Goal: Task Accomplishment & Management: Manage account settings

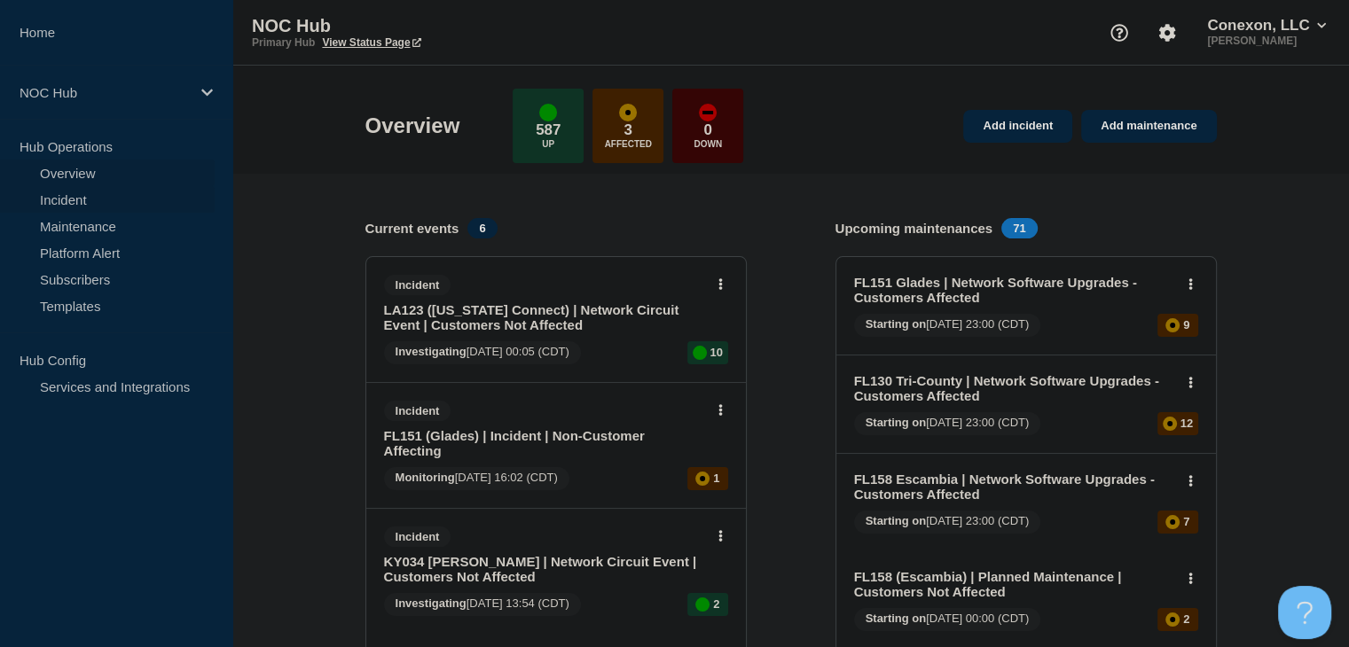
click at [66, 195] on link "Incident" at bounding box center [107, 199] width 215 height 27
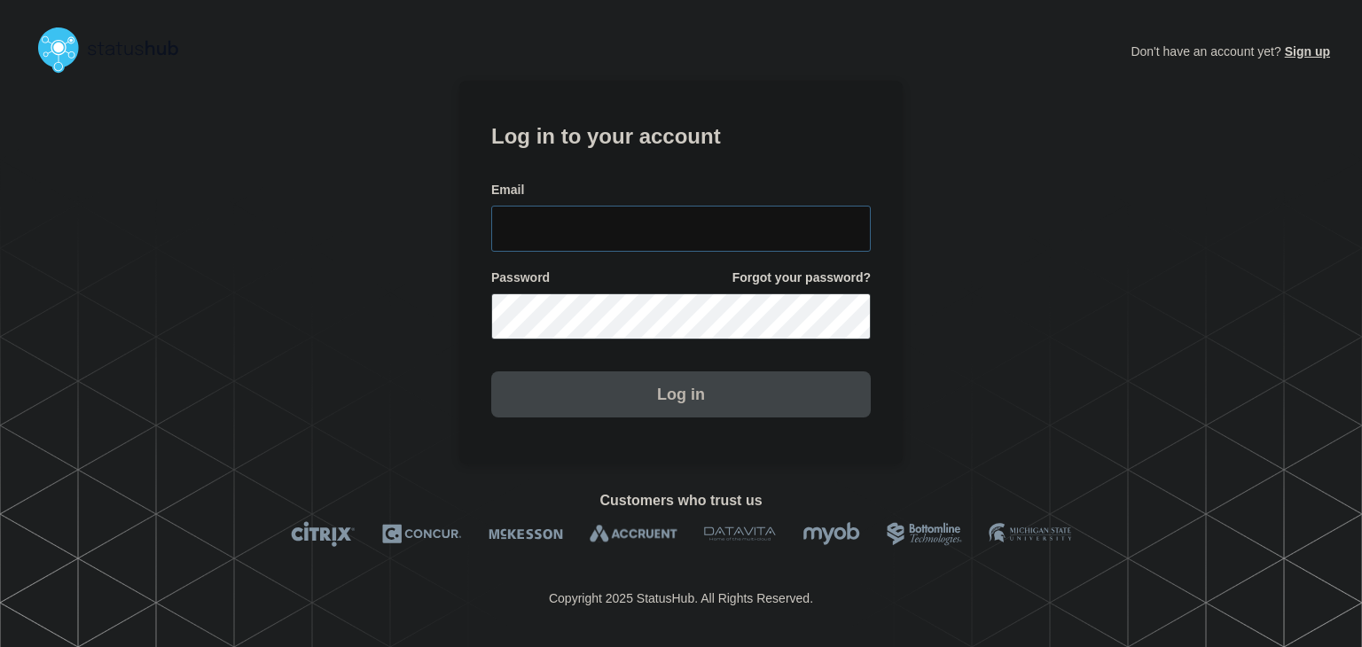
type input "amanda.mckeehan@conexon.us"
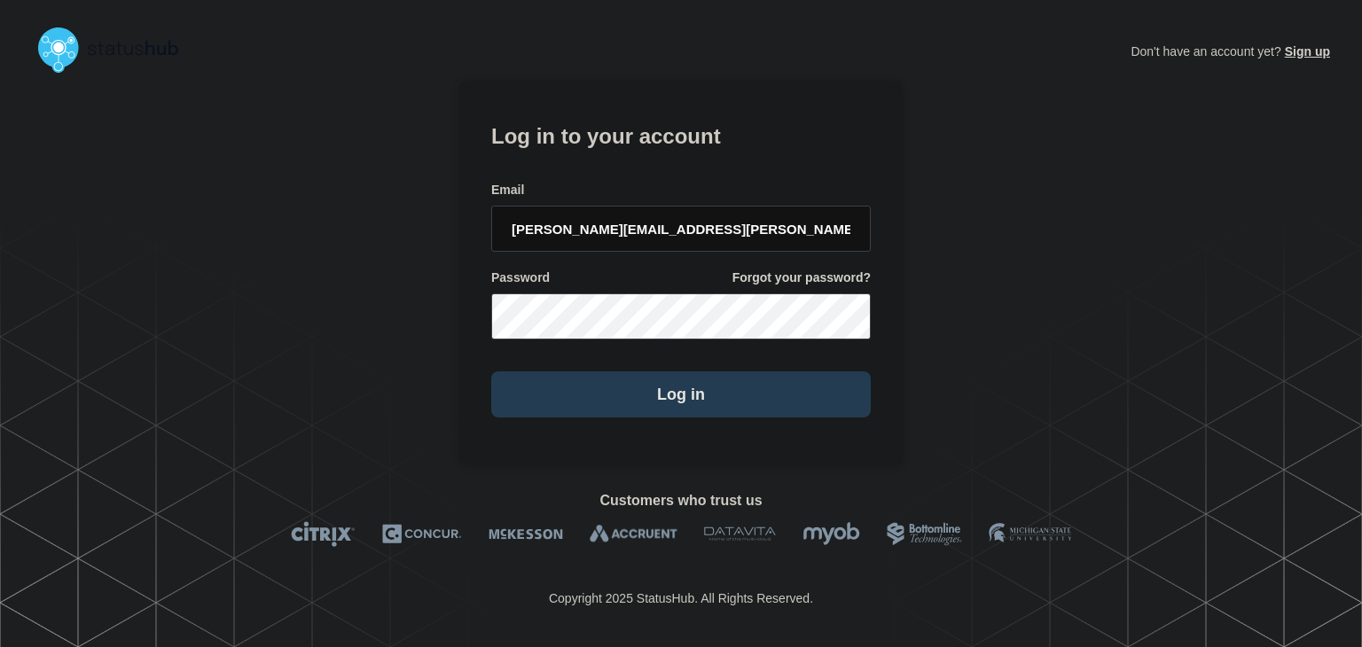
click at [659, 406] on button "Log in" at bounding box center [680, 395] width 379 height 46
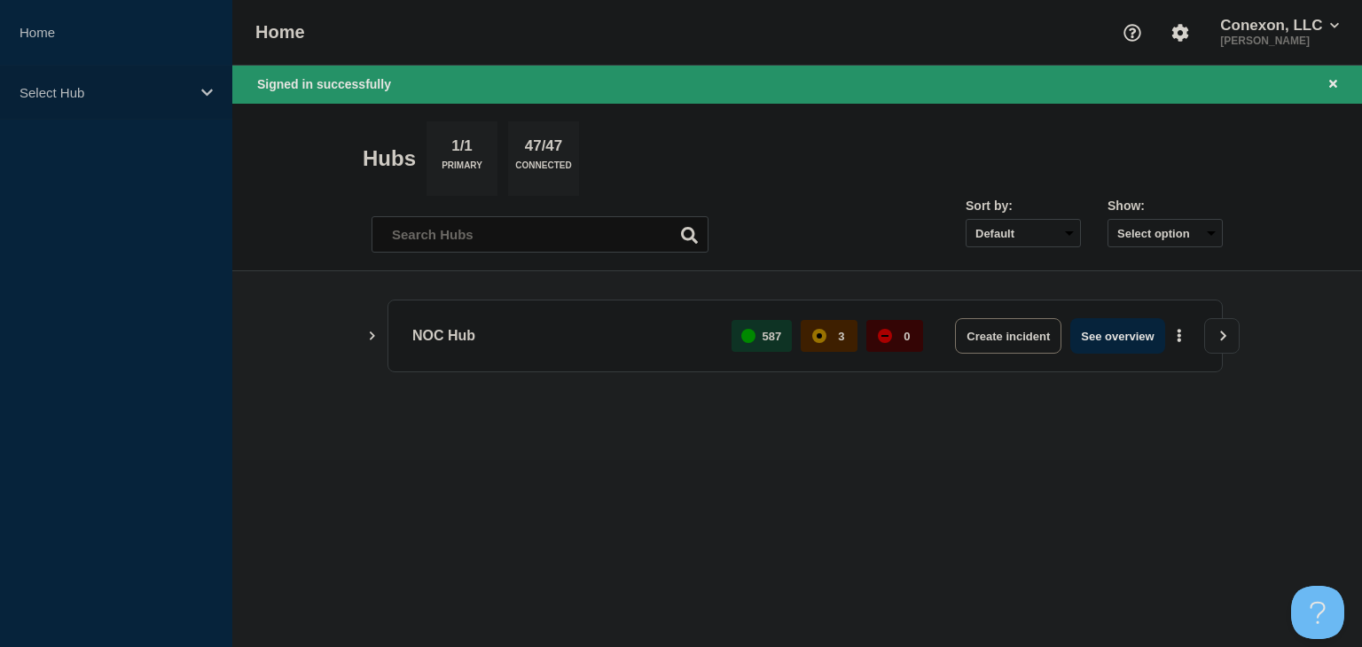
drag, startPoint x: 154, startPoint y: 94, endPoint x: 153, endPoint y: 118, distance: 24.0
click at [154, 94] on p "Select Hub" at bounding box center [105, 92] width 170 height 15
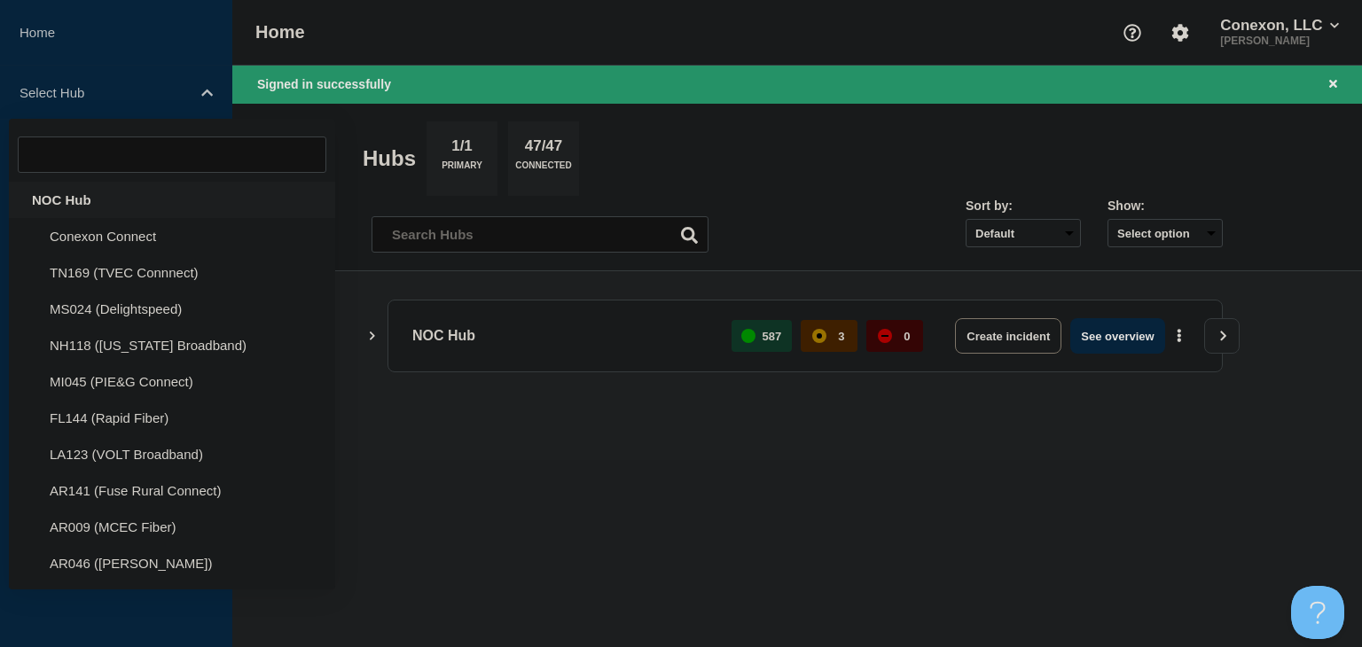
click at [113, 202] on div "NOC Hub" at bounding box center [172, 200] width 326 height 36
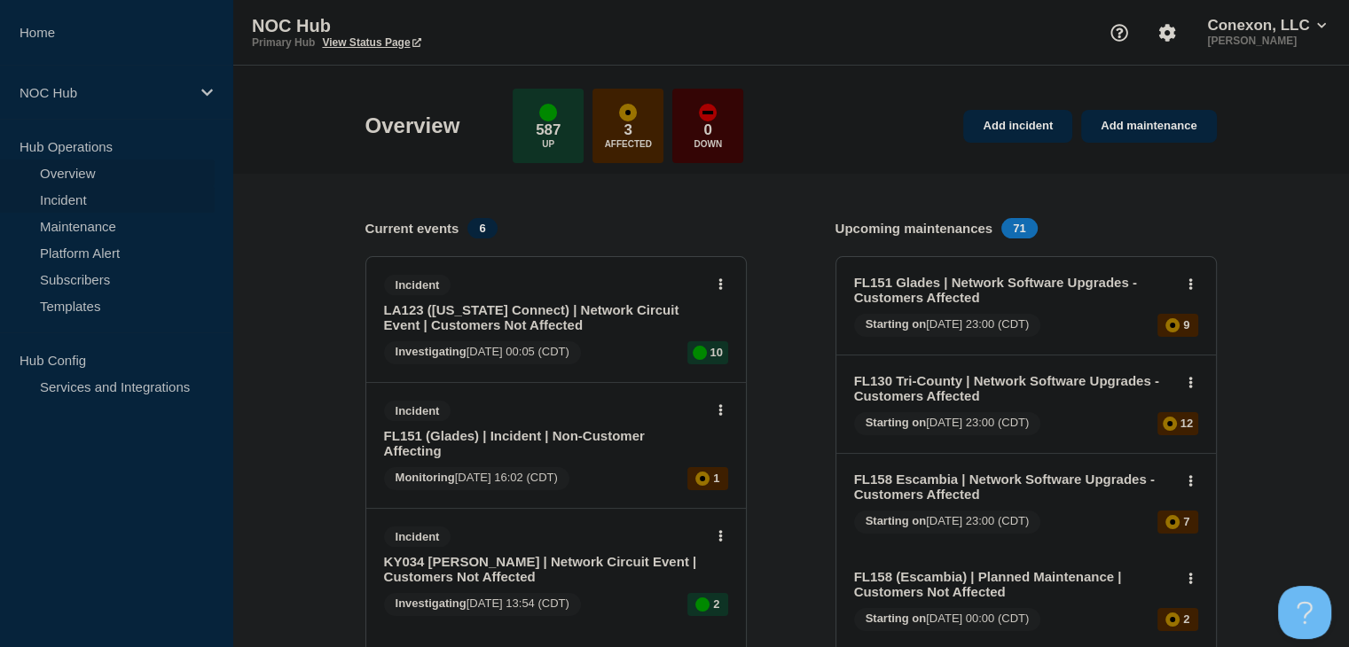
click at [72, 195] on link "Incident" at bounding box center [107, 199] width 215 height 27
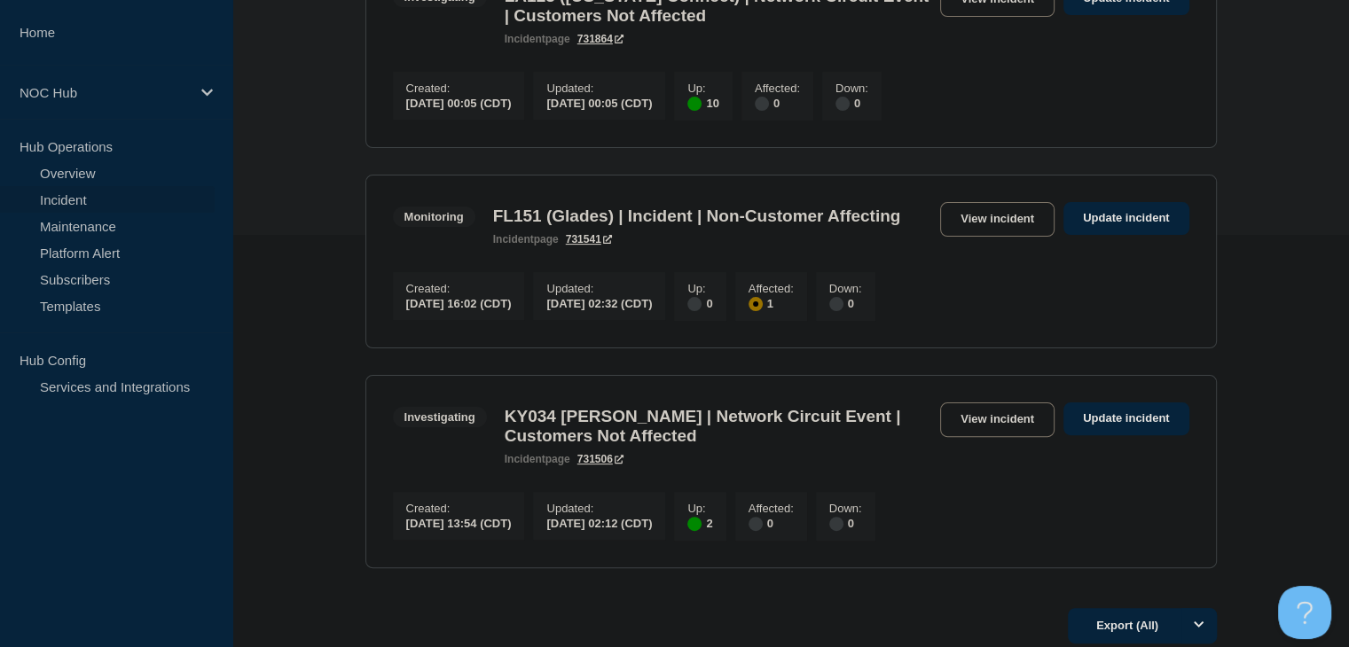
scroll to position [443, 0]
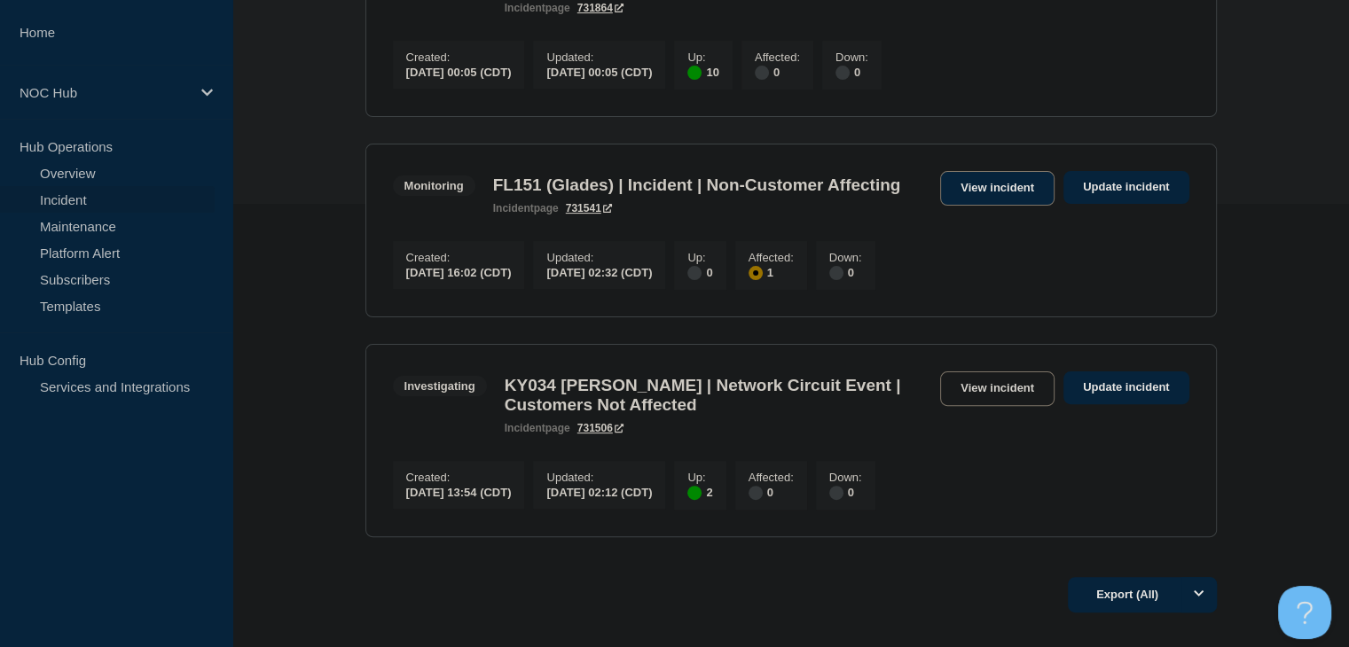
click at [997, 194] on link "View incident" at bounding box center [997, 188] width 114 height 35
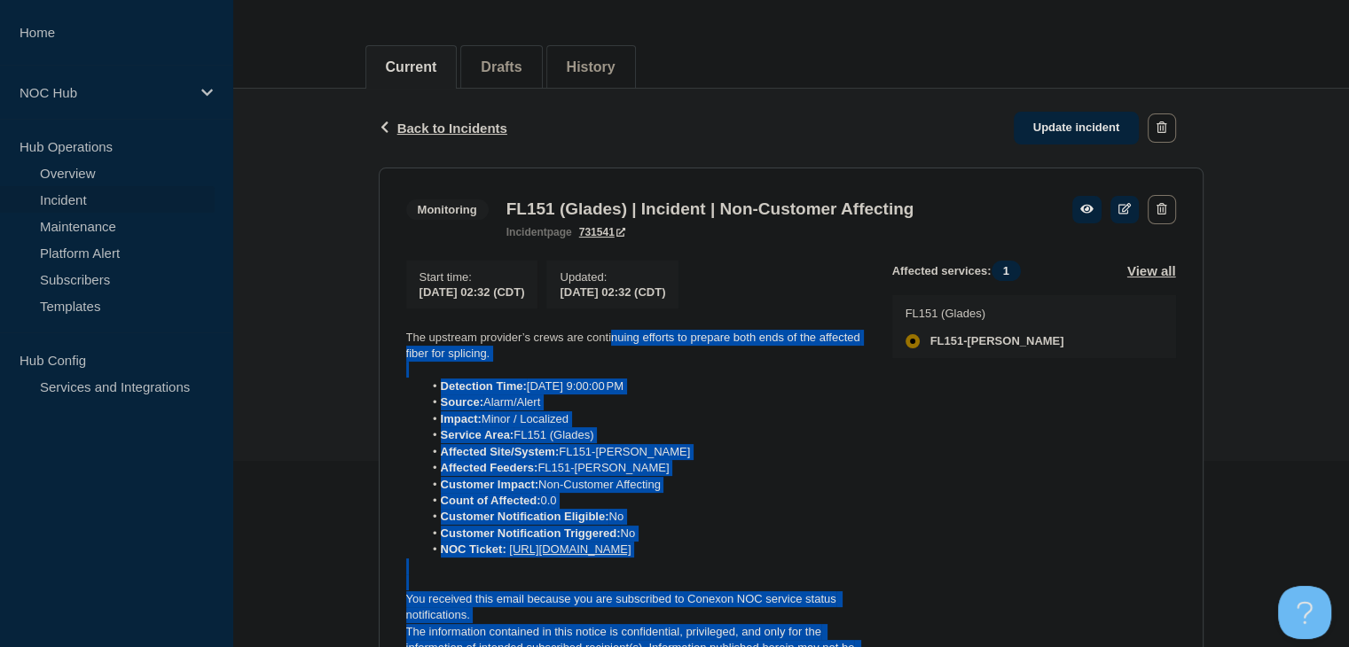
scroll to position [177, 0]
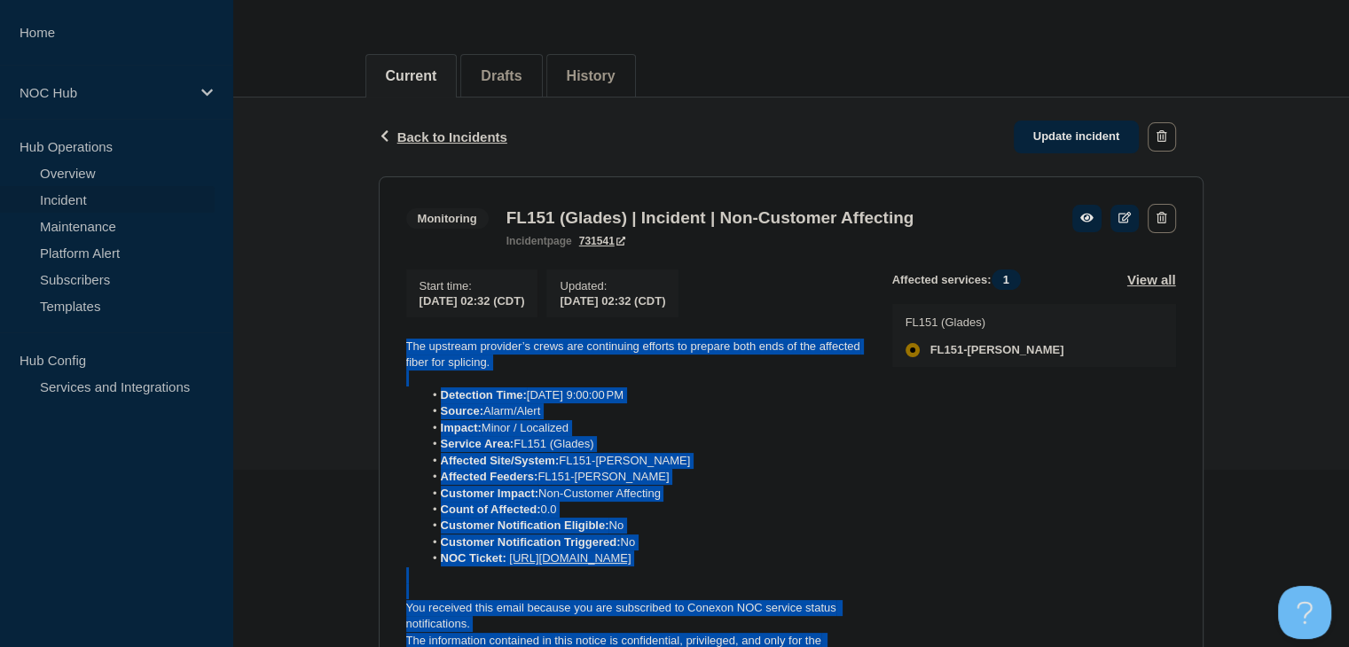
drag, startPoint x: 852, startPoint y: 433, endPoint x: 404, endPoint y: 347, distance: 456.0
click at [406, 347] on div "The upstream provider’s crews are continuing efforts to prepare both ends of th…" at bounding box center [635, 511] width 458 height 344
copy div "The upstream provider’s crews are continuing efforts to prepare both ends of th…"
click at [1085, 143] on link "Update incident" at bounding box center [1076, 137] width 126 height 33
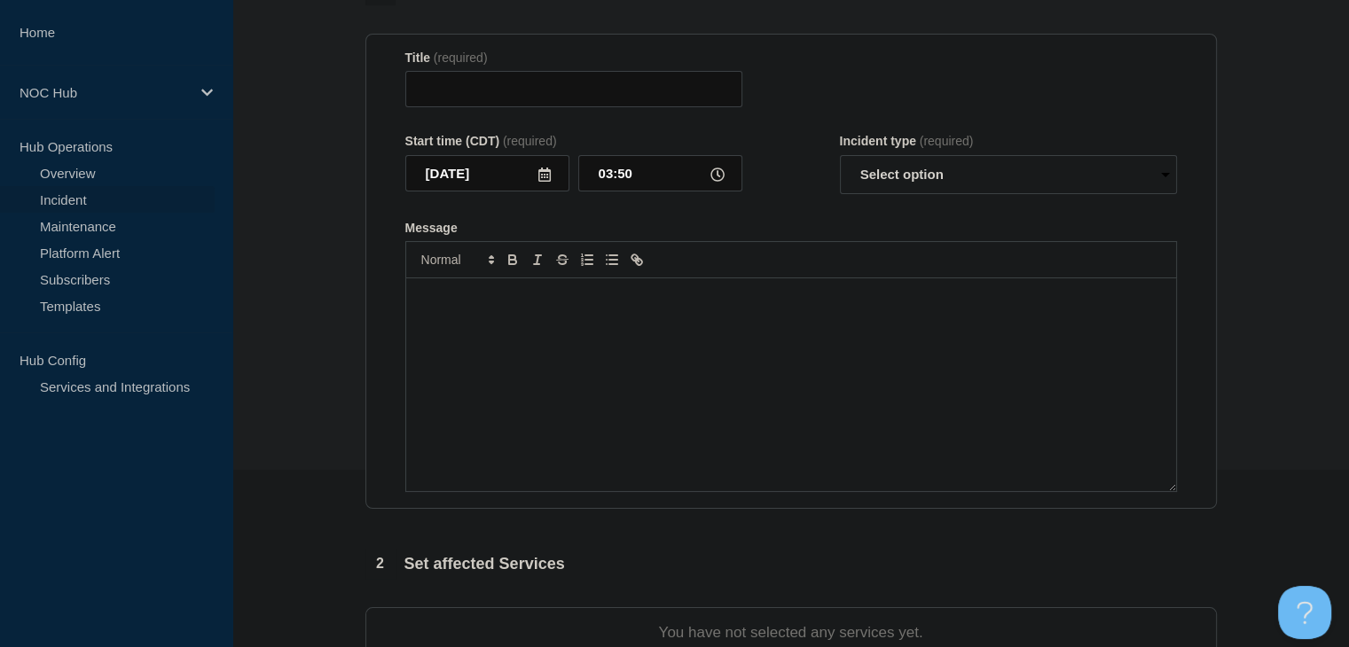
type input "FL151 (Glades) | Incident | Non-Customer Affecting"
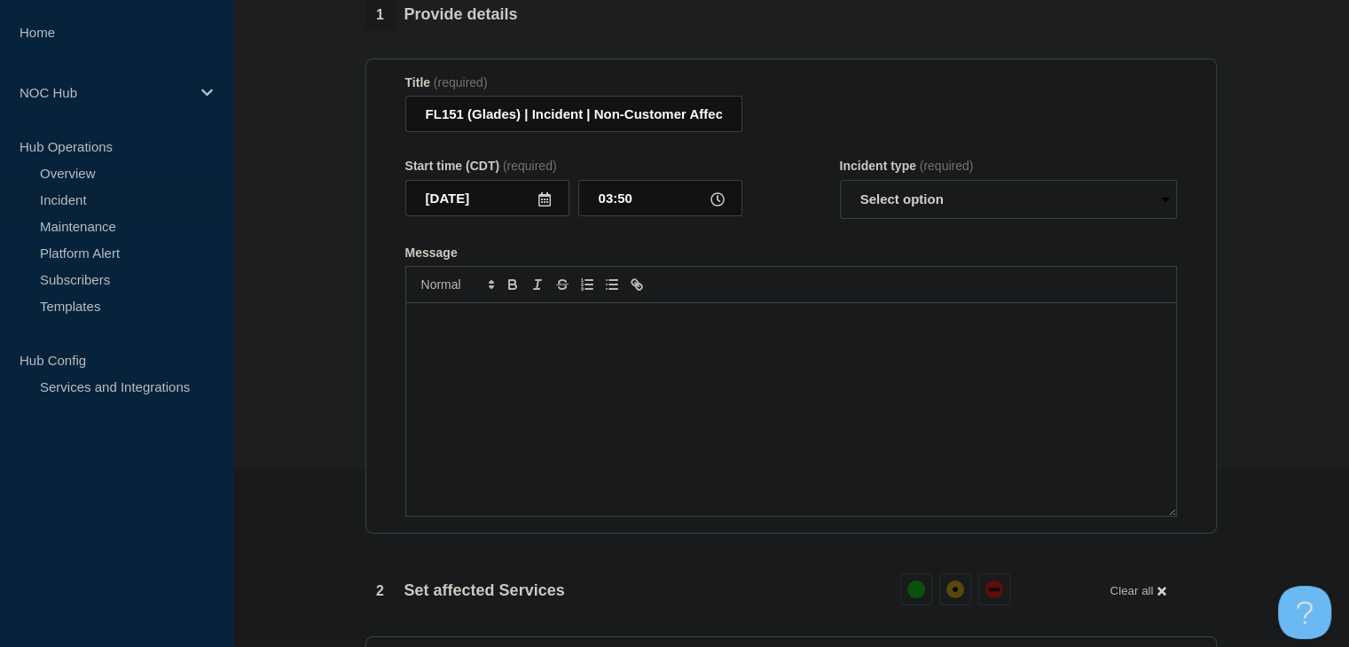
click at [694, 412] on div "Message" at bounding box center [791, 409] width 770 height 213
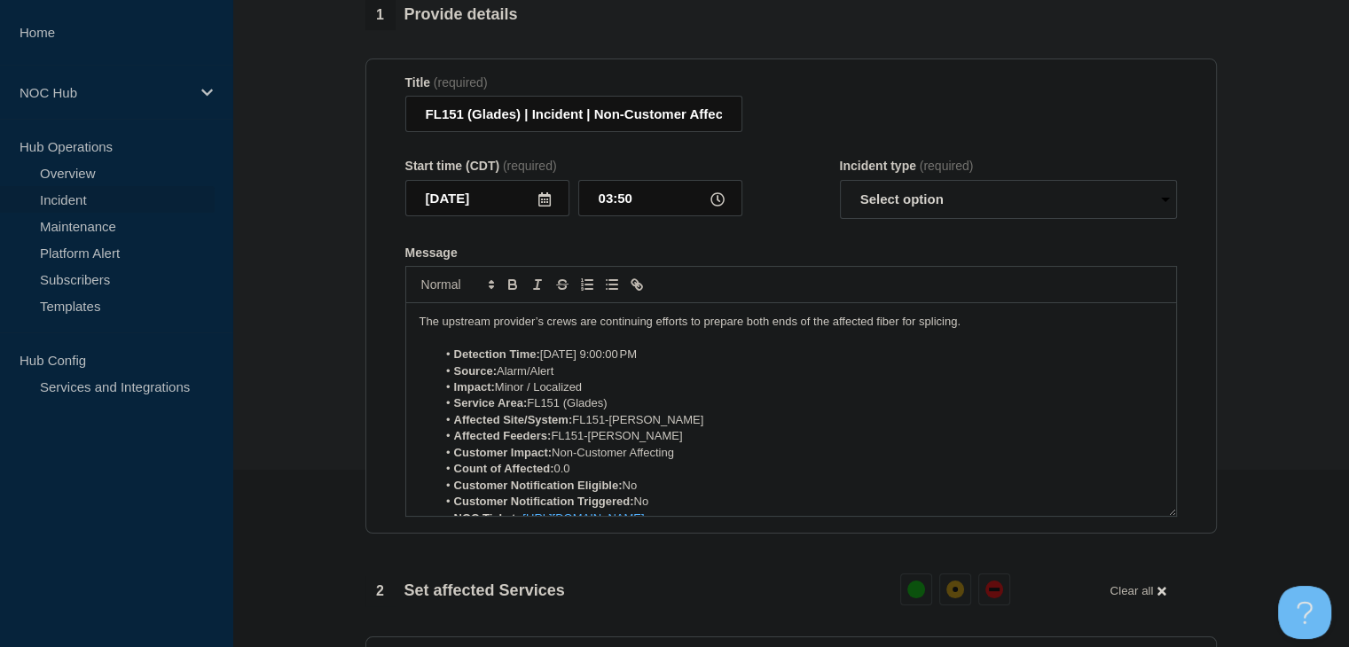
scroll to position [90, 0]
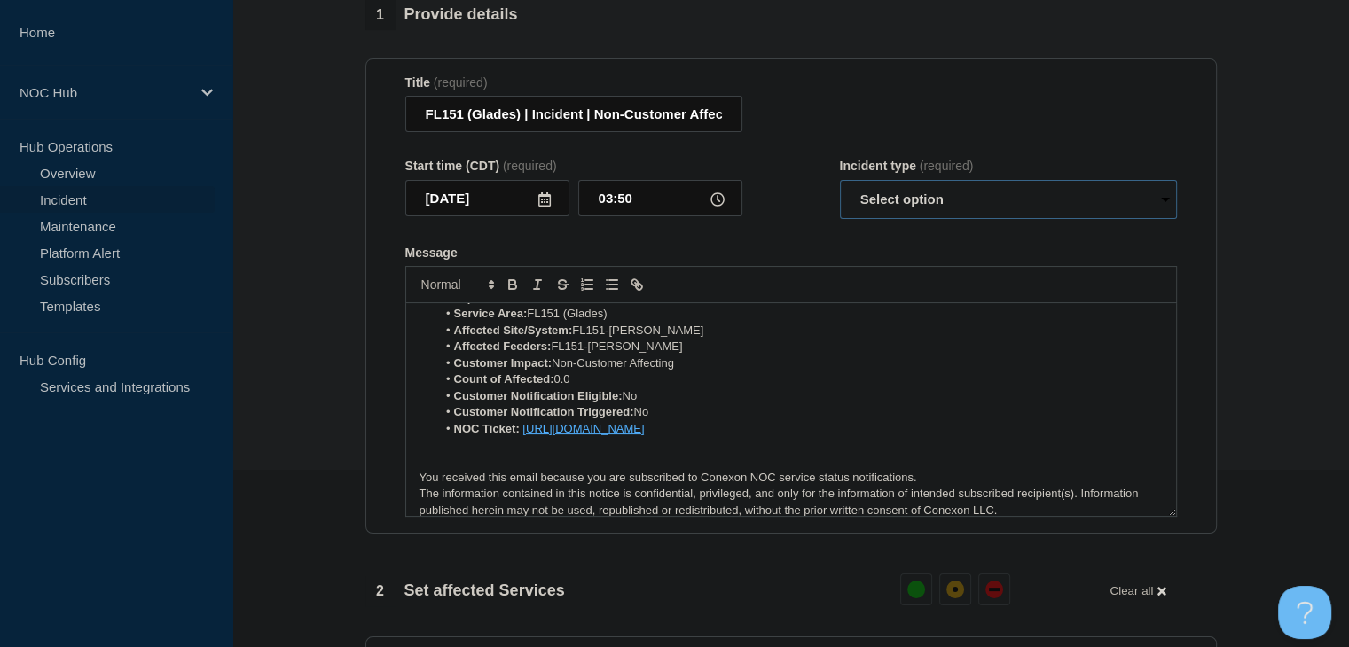
click at [876, 205] on select "Select option Investigating Identified Monitoring Resolved" at bounding box center [1008, 199] width 337 height 39
select select "monitoring"
click at [840, 191] on select "Select option Investigating Identified Monitoring Resolved" at bounding box center [1008, 199] width 337 height 39
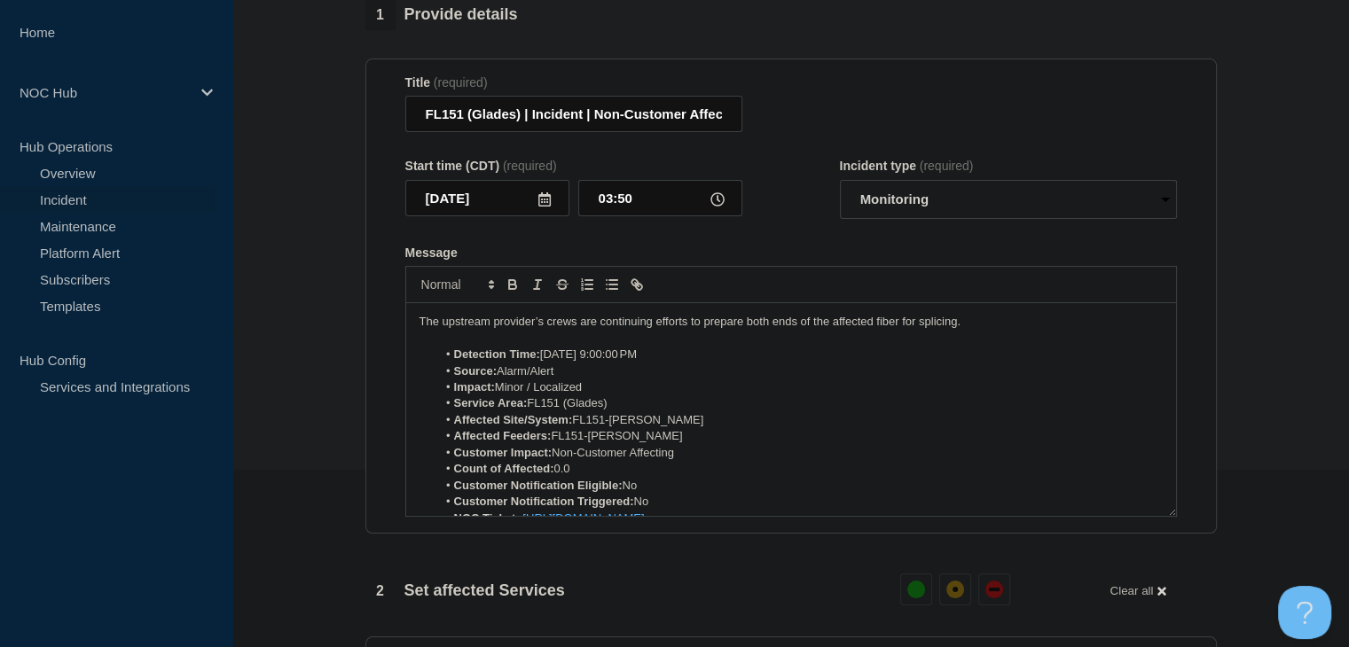
scroll to position [0, 0]
click at [617, 330] on p "The upstream provider’s crews are continuing efforts to prepare both ends of th…" at bounding box center [790, 322] width 743 height 16
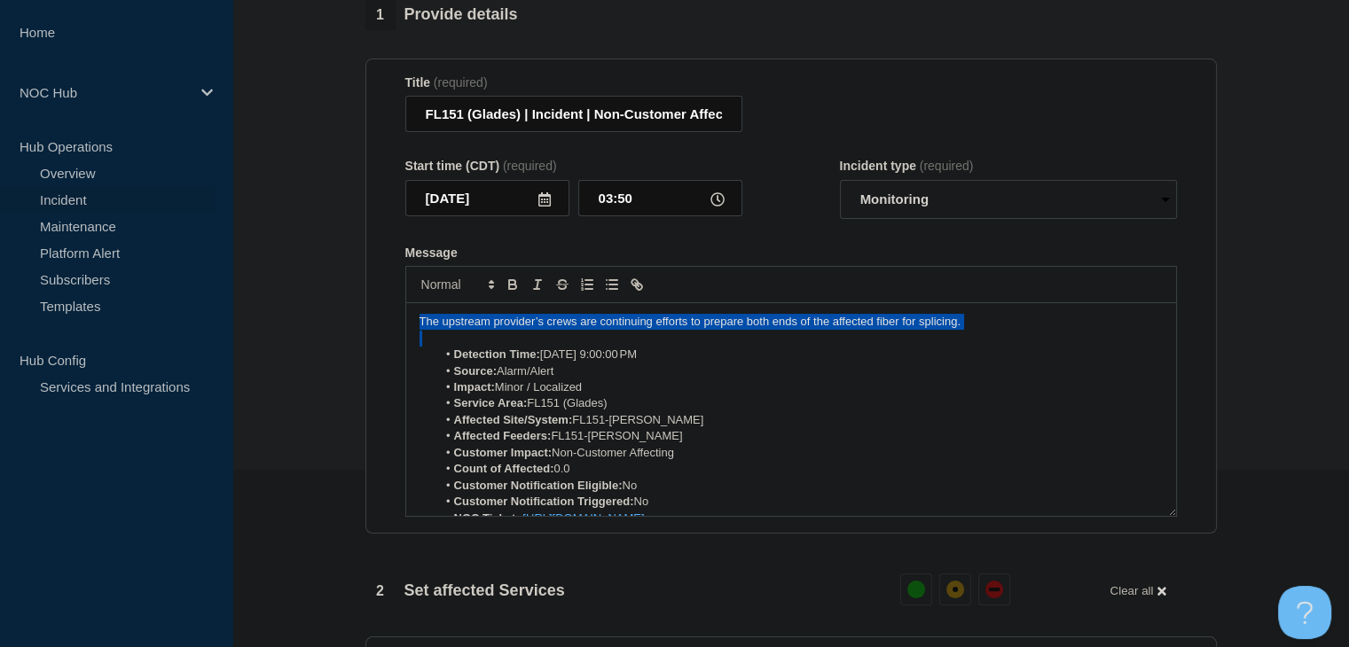
click at [617, 330] on p "The upstream provider’s crews are continuing efforts to prepare both ends of th…" at bounding box center [790, 322] width 743 height 16
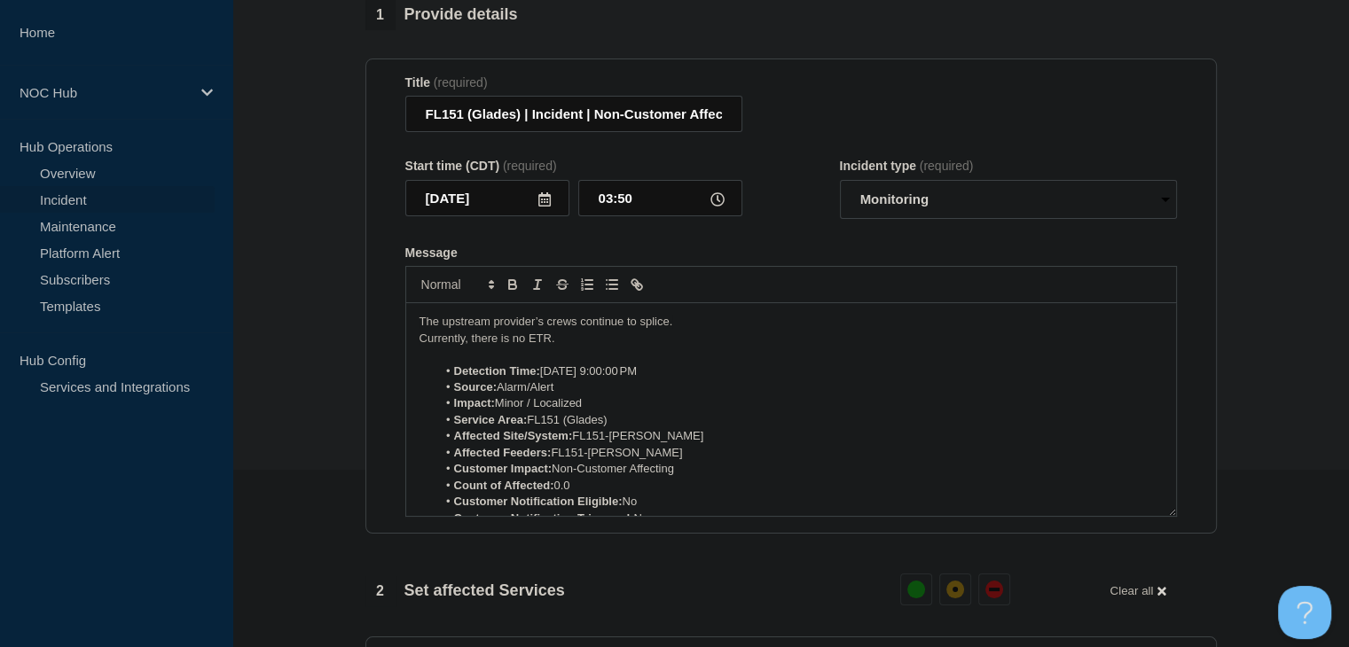
click at [617, 328] on span "The upstream provider’s crews continue to splice." at bounding box center [546, 321] width 254 height 13
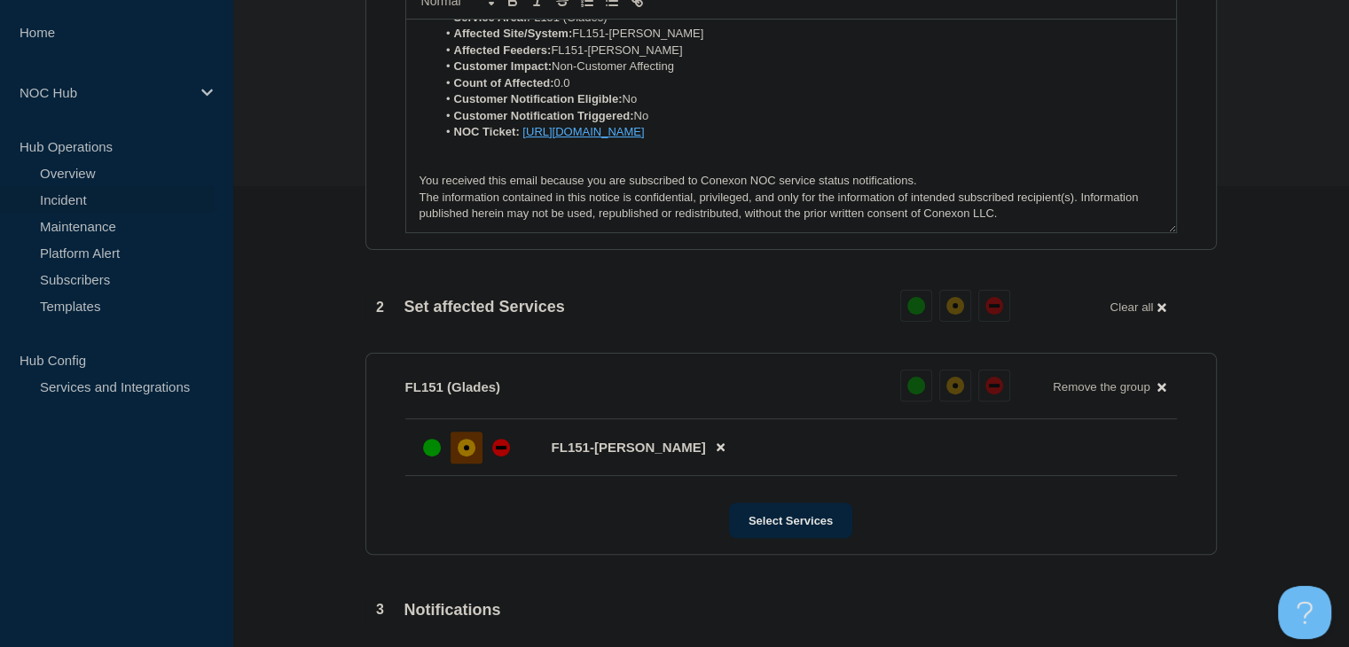
scroll to position [709, 0]
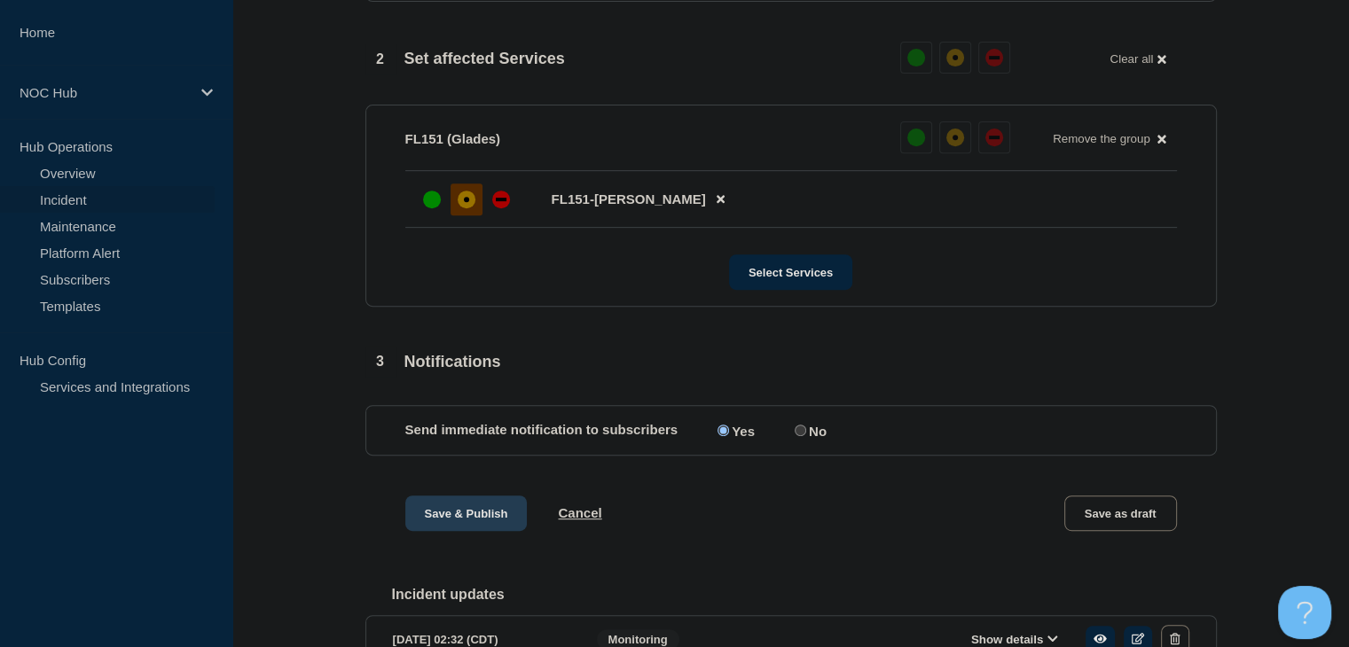
click at [468, 531] on button "Save & Publish" at bounding box center [466, 513] width 122 height 35
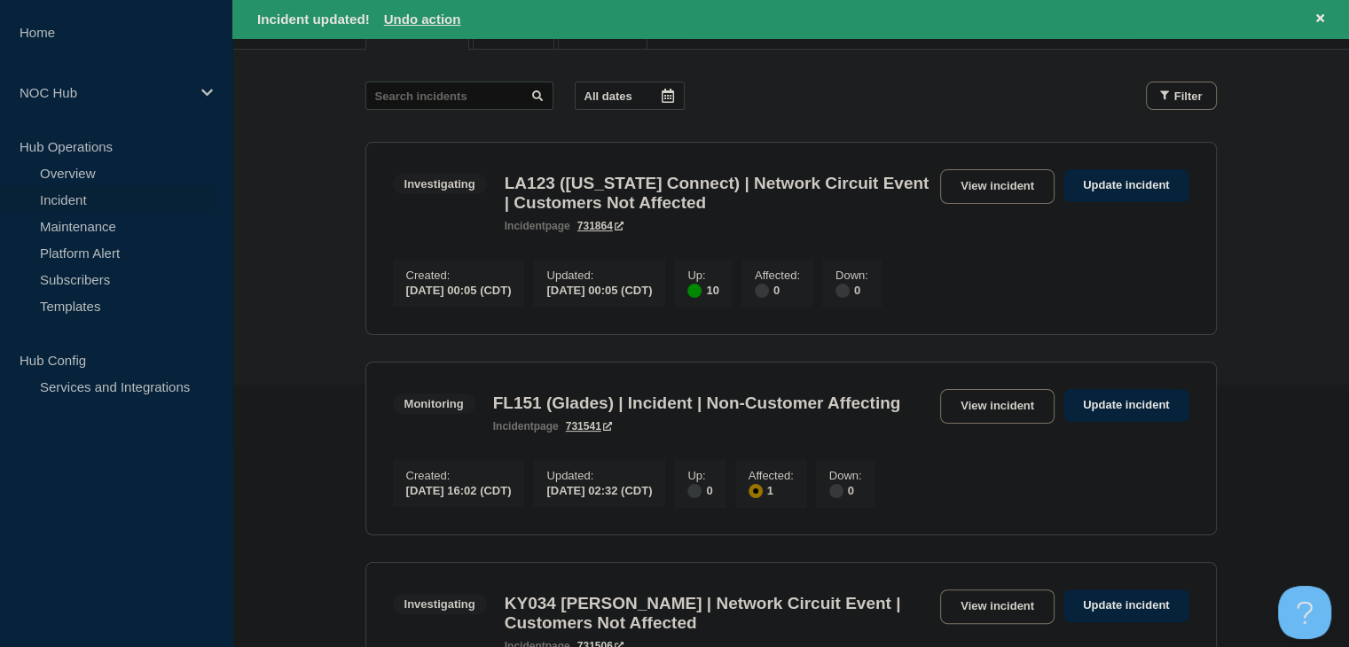
scroll to position [89, 0]
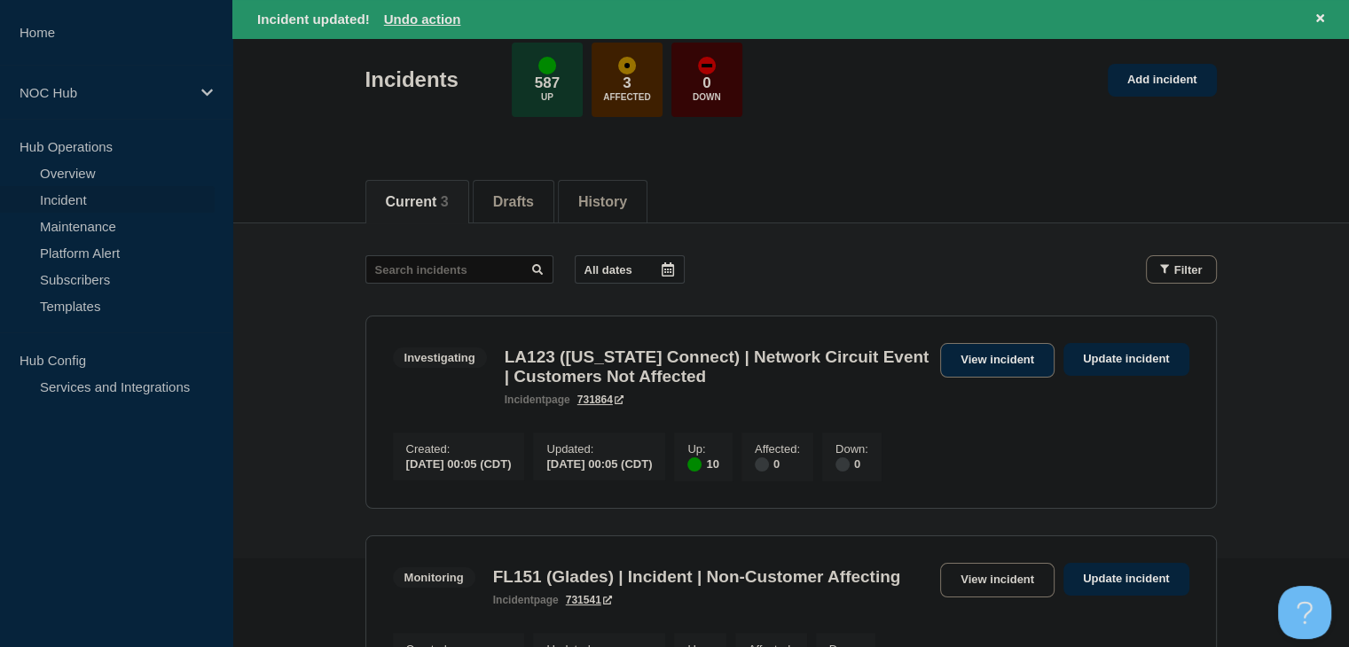
click at [956, 358] on link "View incident" at bounding box center [997, 360] width 114 height 35
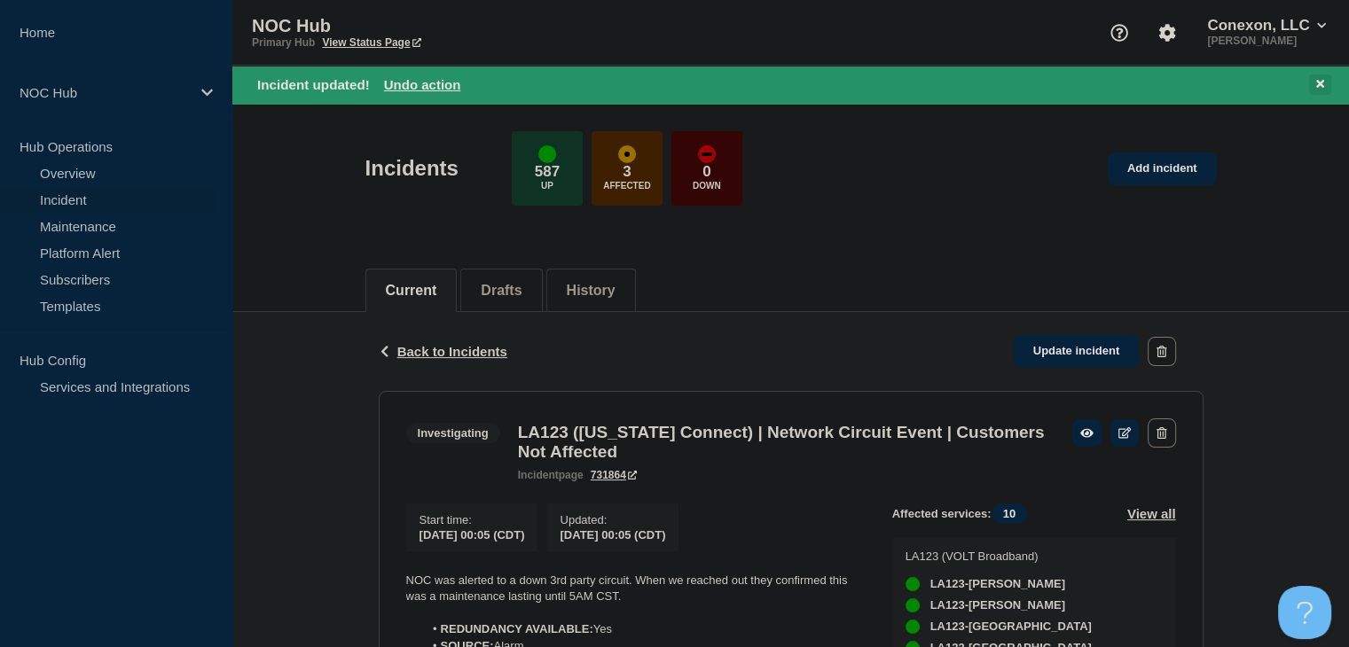
click at [1323, 87] on button at bounding box center [1320, 84] width 22 height 20
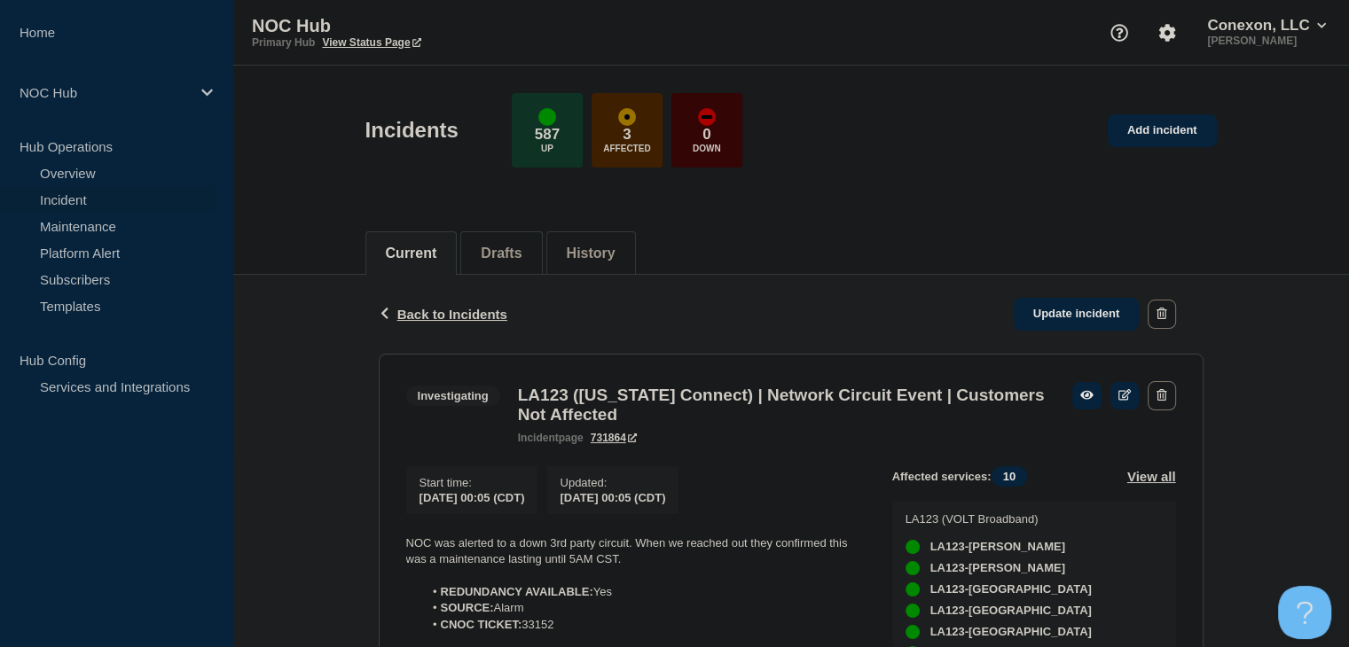
click at [67, 204] on link "Incident" at bounding box center [107, 199] width 215 height 27
